Goal: Task Accomplishment & Management: Use online tool/utility

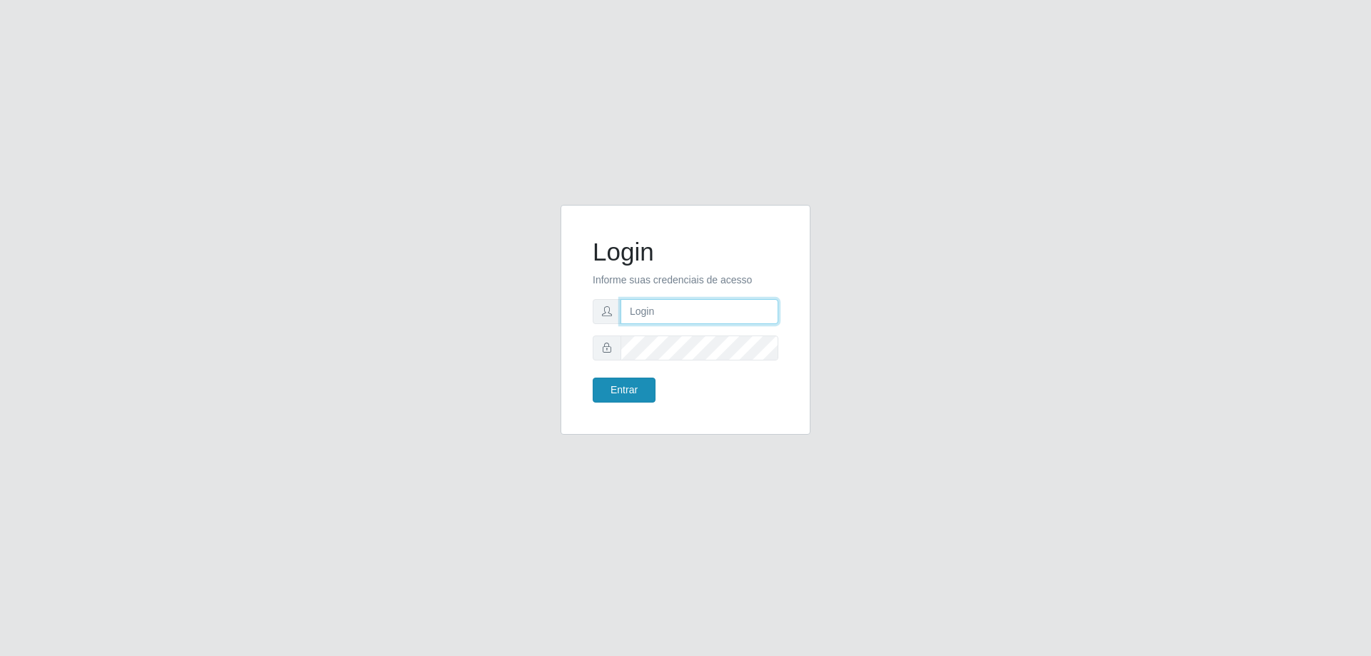
type input "[EMAIL_ADDRESS][DOMAIN_NAME]"
click at [629, 382] on button "Entrar" at bounding box center [624, 390] width 63 height 25
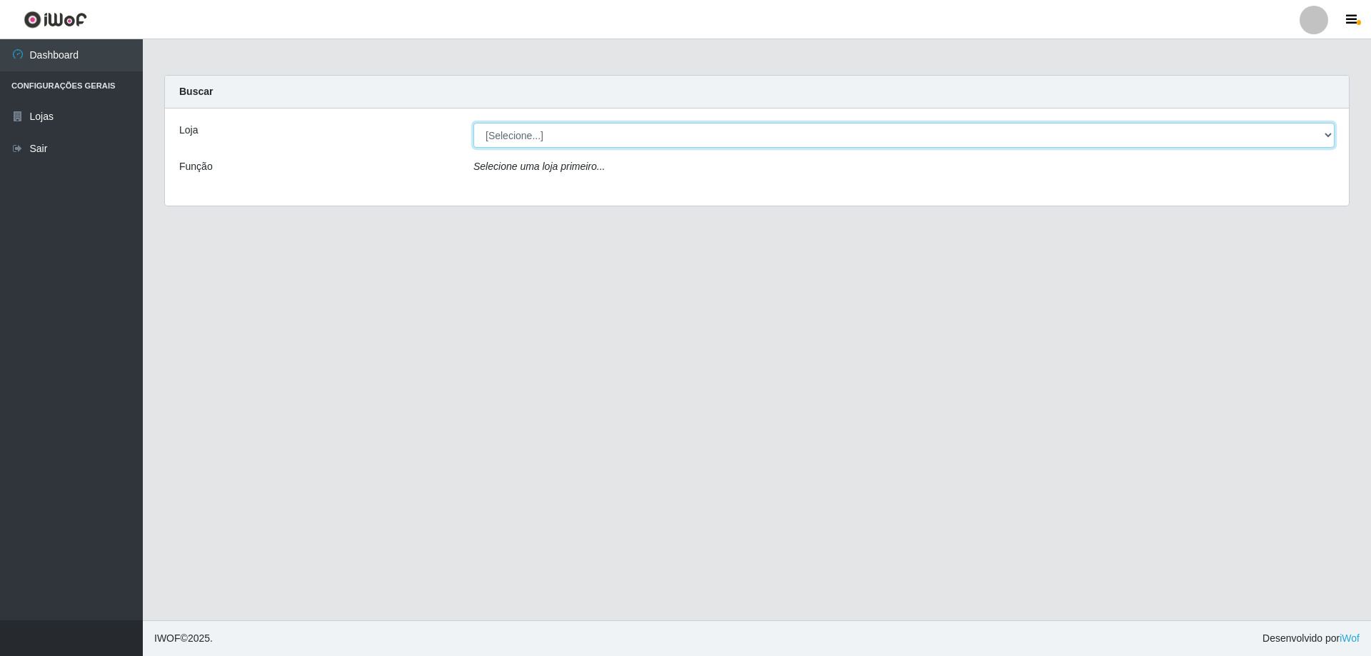
click at [517, 137] on select "[Selecione...] SuperShow Bis - [GEOGRAPHIC_DATA]" at bounding box center [904, 135] width 861 height 25
select select "59"
click at [474, 123] on select "[Selecione...] SuperShow Bis - [GEOGRAPHIC_DATA]" at bounding box center [904, 135] width 861 height 25
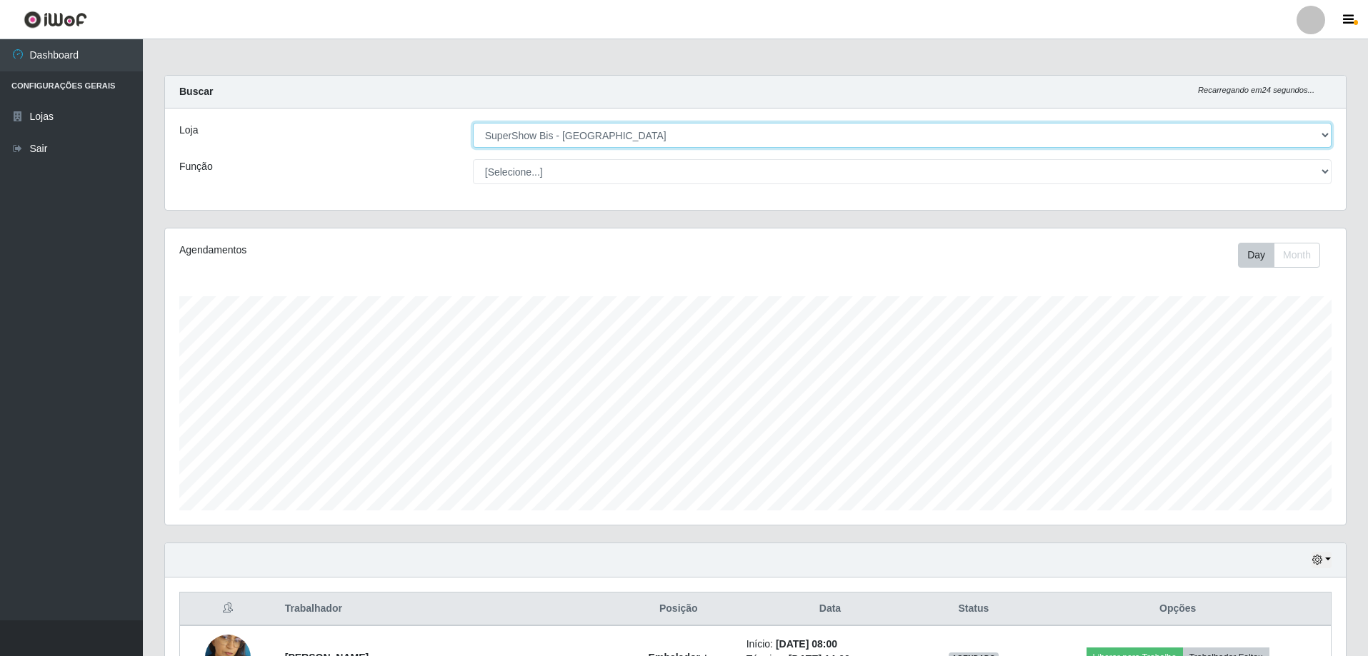
scroll to position [165, 0]
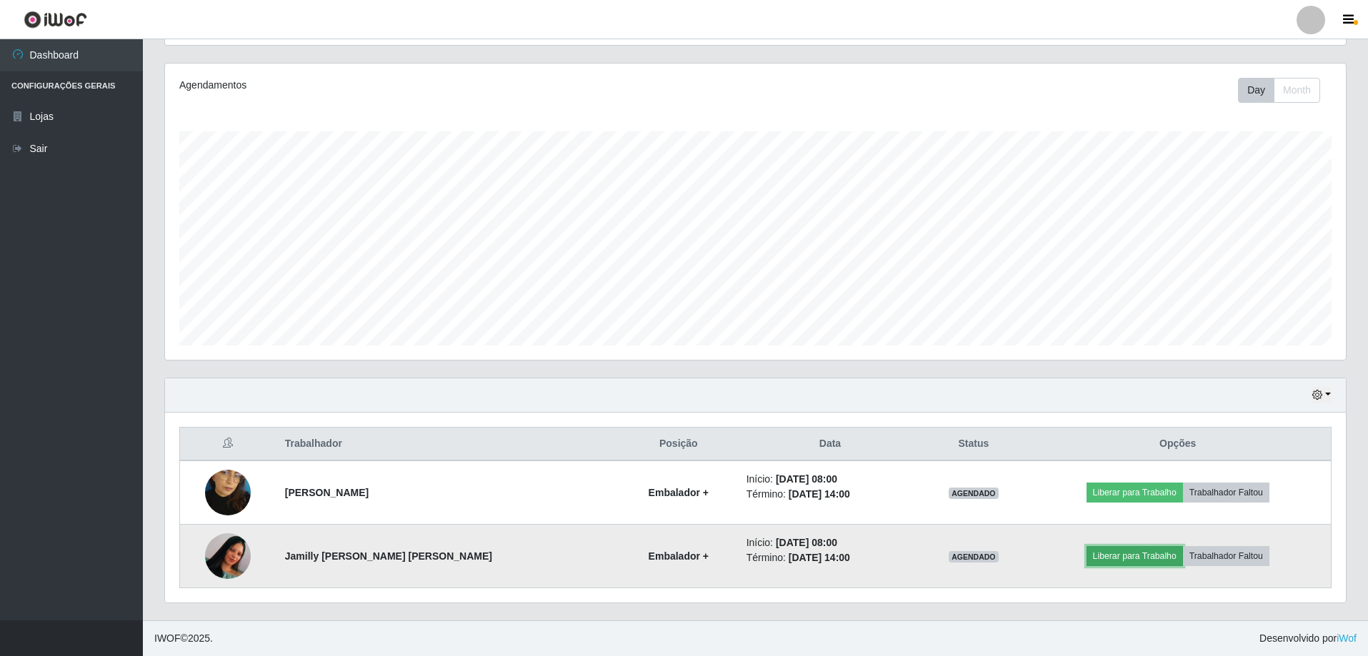
click at [1101, 556] on button "Liberar para Trabalho" at bounding box center [1134, 556] width 96 height 20
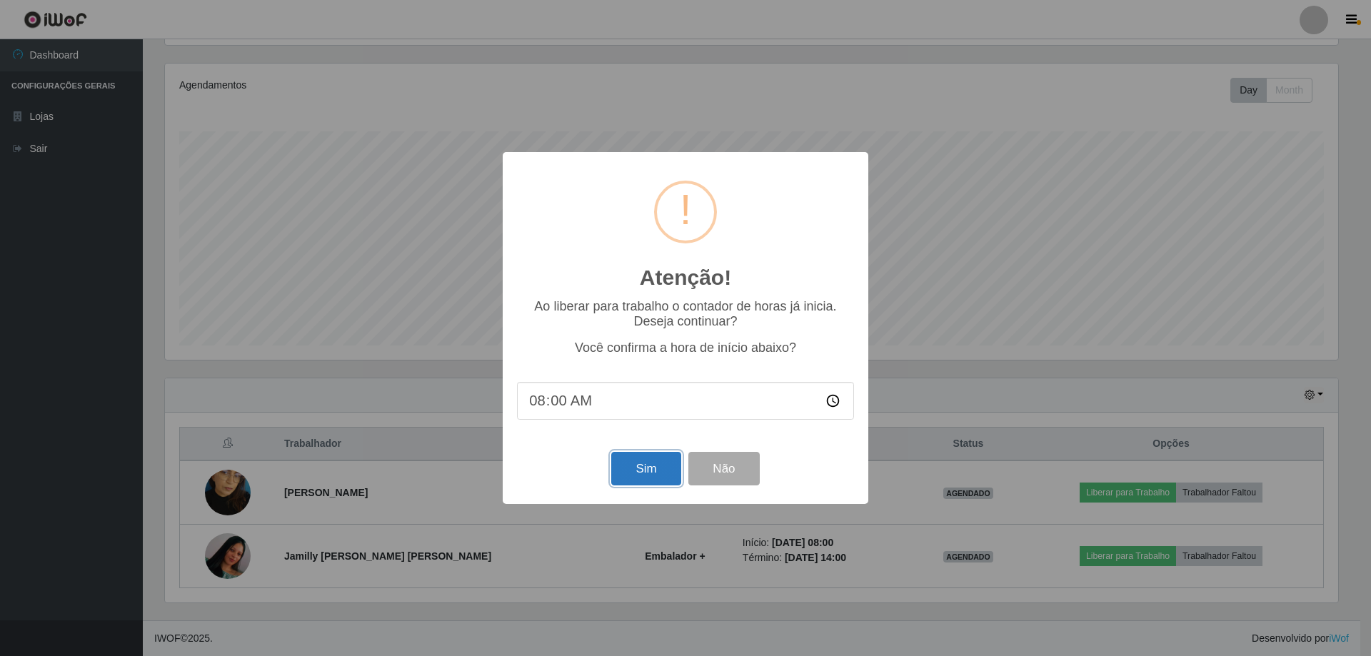
click at [631, 469] on button "Sim" at bounding box center [645, 469] width 69 height 34
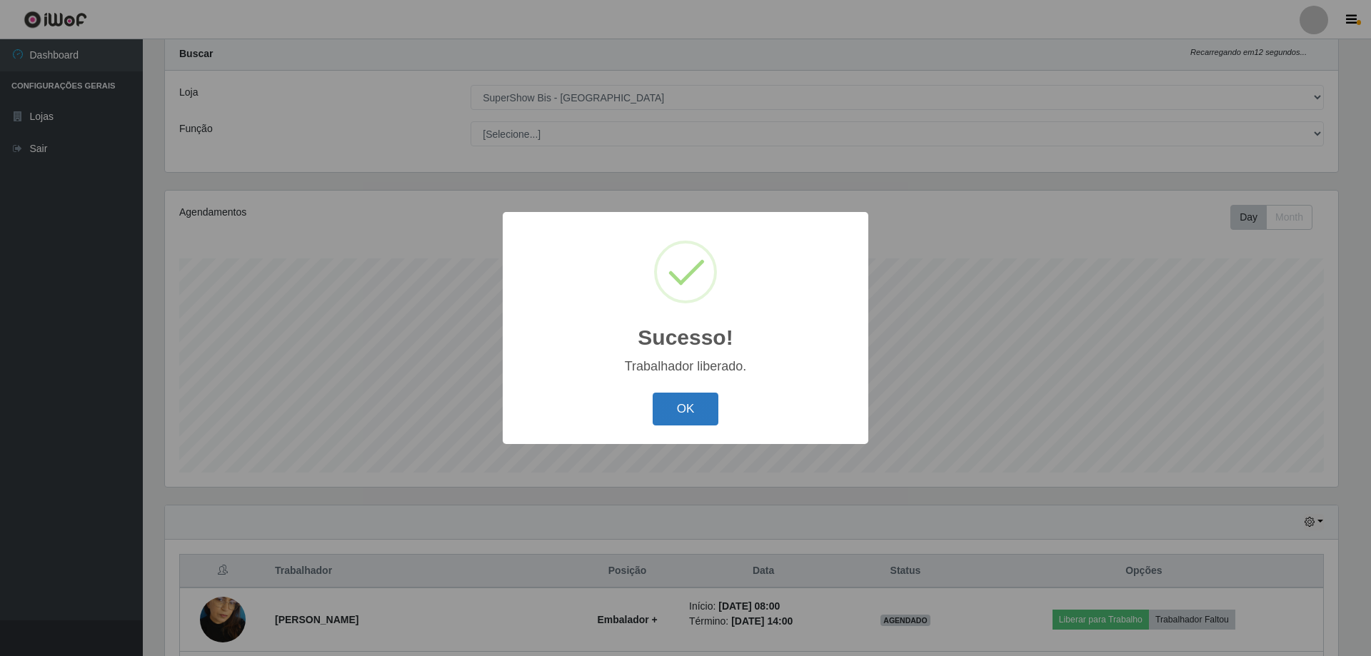
click at [680, 422] on button "OK" at bounding box center [686, 410] width 66 height 34
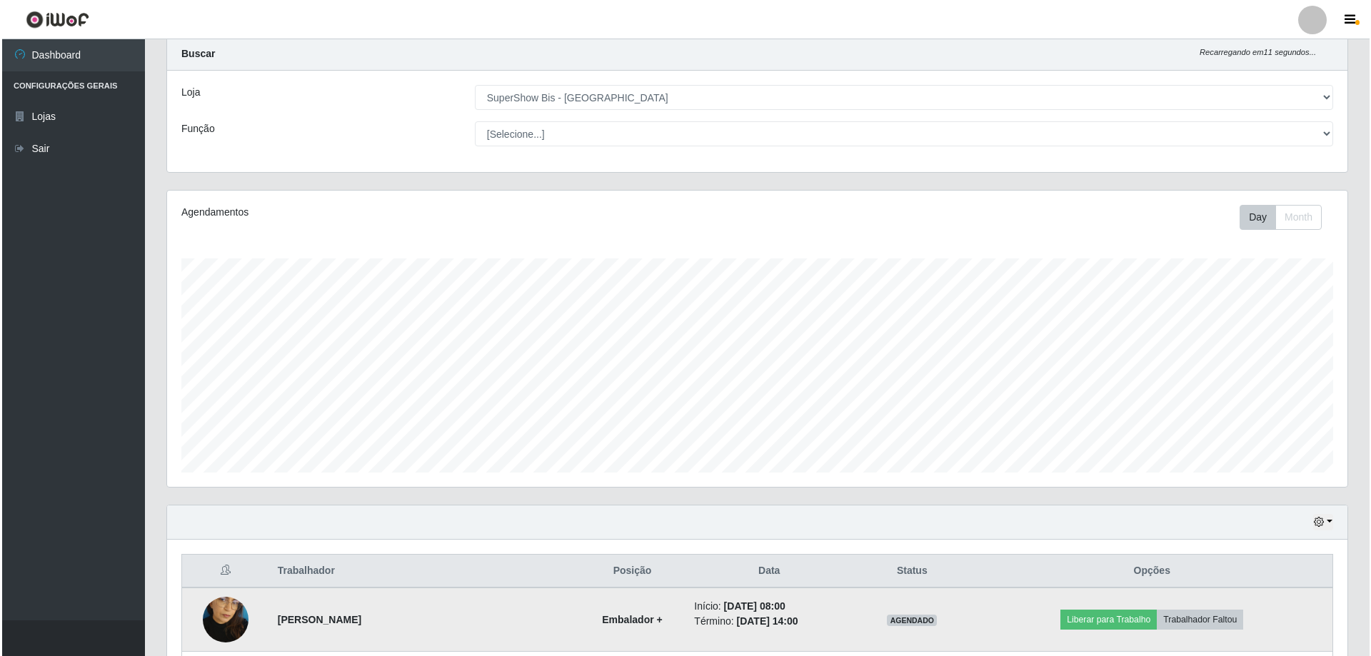
scroll to position [165, 0]
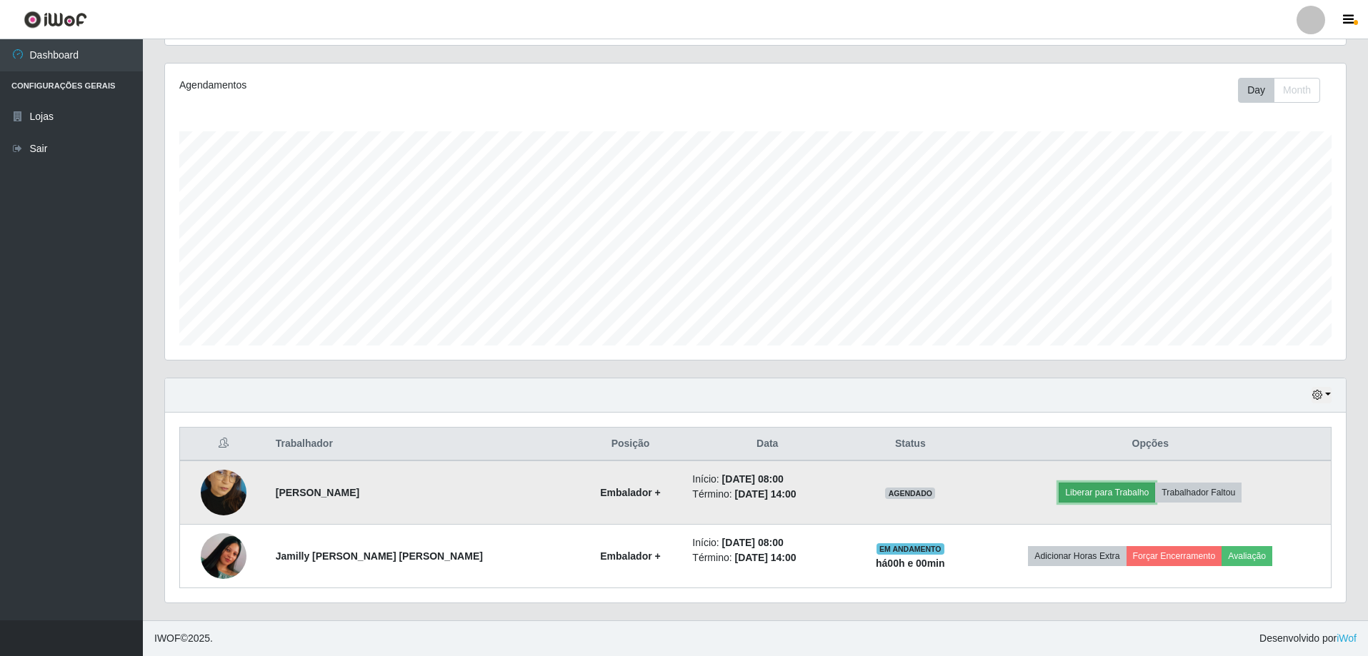
click at [1080, 497] on button "Liberar para Trabalho" at bounding box center [1106, 493] width 96 height 20
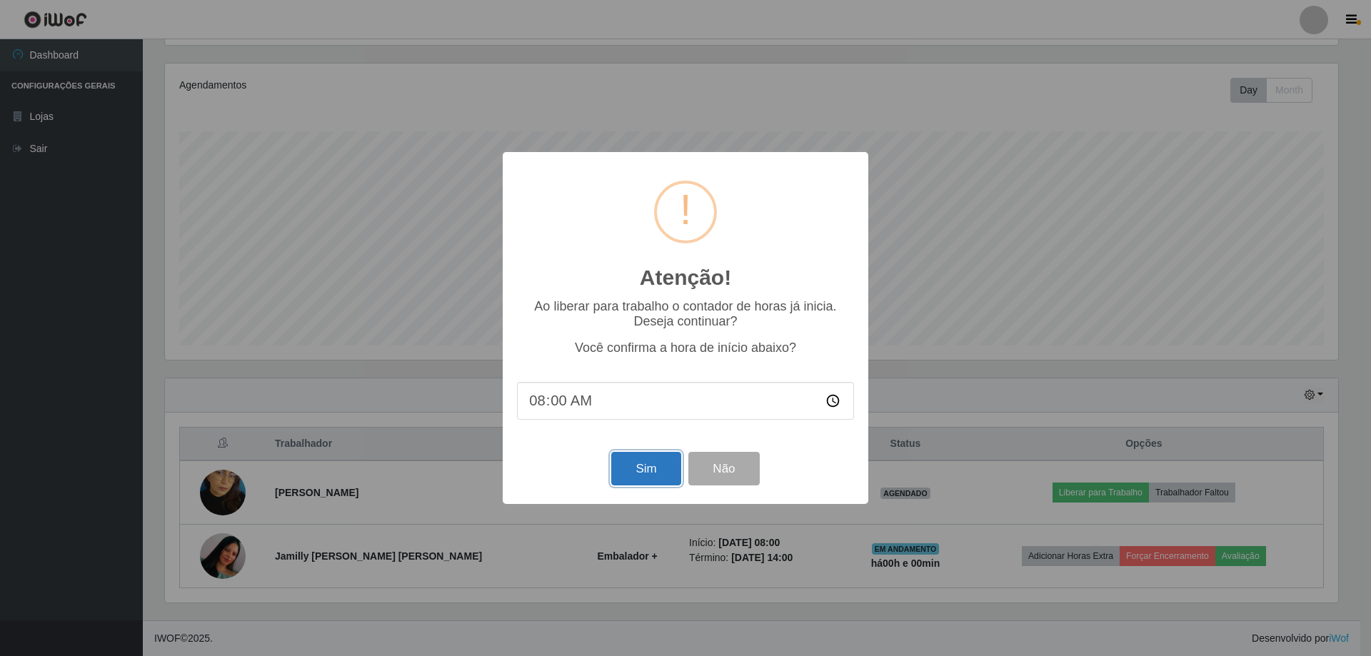
click at [662, 480] on button "Sim" at bounding box center [645, 469] width 69 height 34
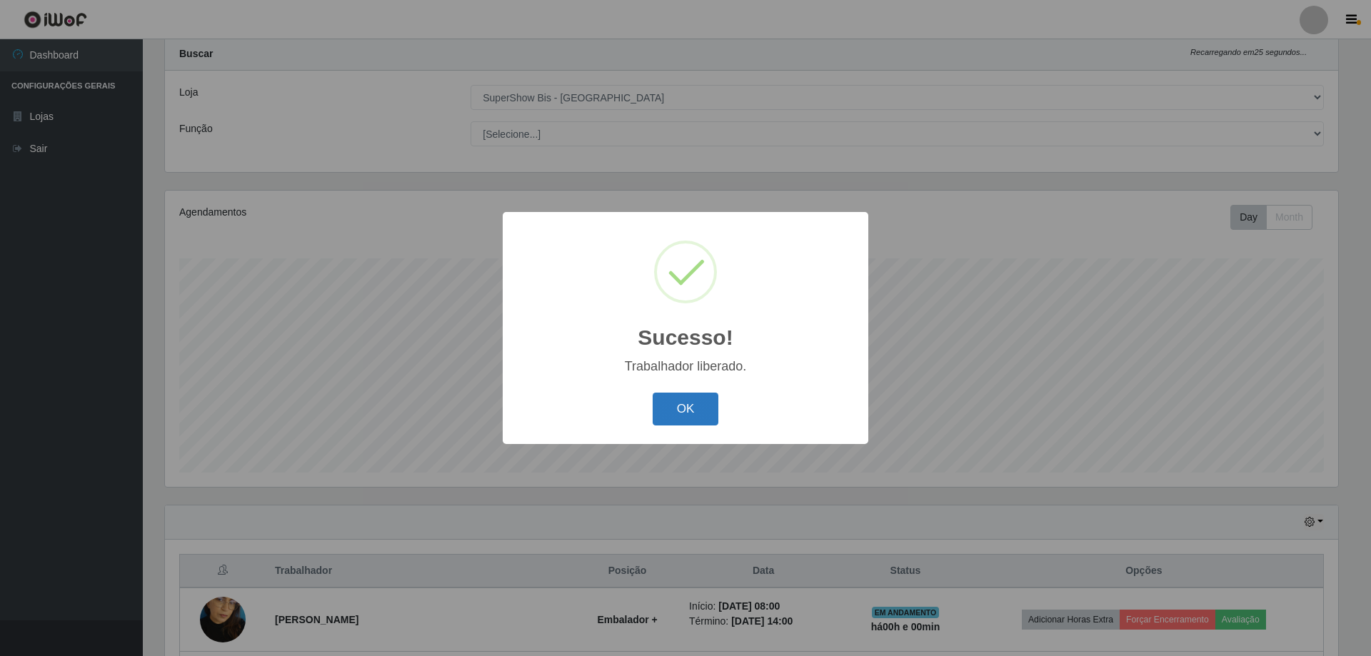
click at [669, 404] on button "OK" at bounding box center [686, 410] width 66 height 34
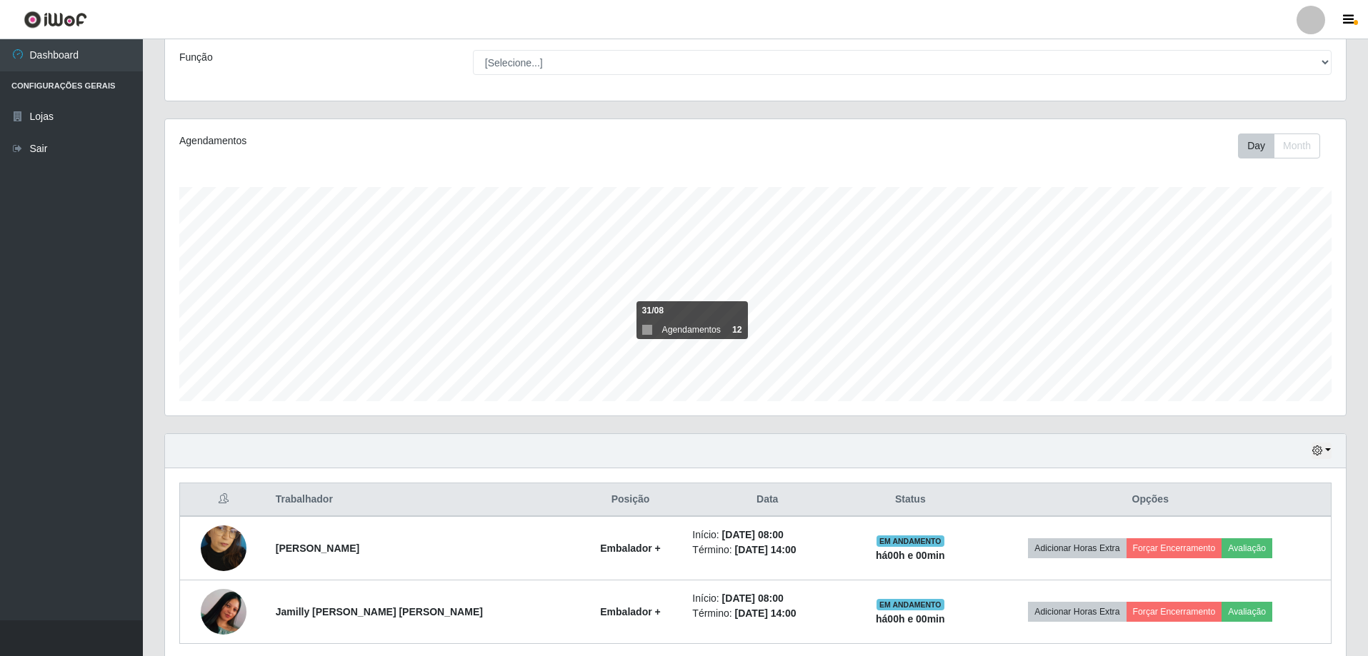
scroll to position [165, 0]
